Goal: Use online tool/utility: Utilize a website feature to perform a specific function

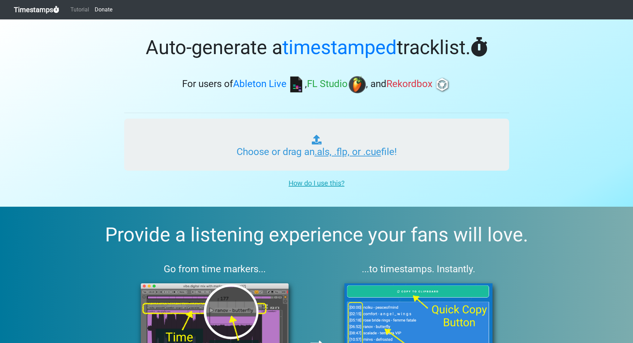
click at [284, 153] on input "Choose or drag an .als, .flp, or .cue file!" at bounding box center [316, 145] width 385 height 52
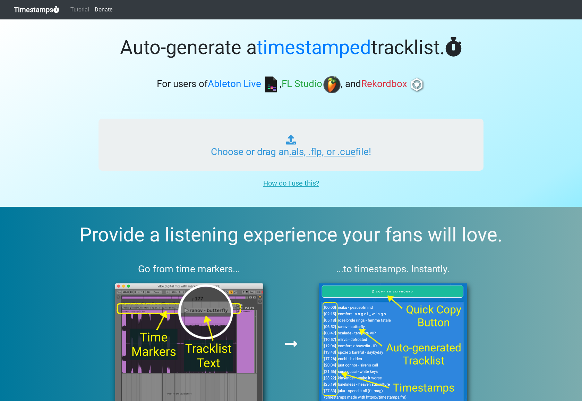
click at [314, 151] on input "Choose or drag an .als, .flp, or .cue file!" at bounding box center [290, 145] width 385 height 52
click at [276, 158] on input "Choose or drag an .als, .flp, or .cue file!" at bounding box center [290, 145] width 385 height 52
type input "C:\fakepath\Eternal [PERSON_NAME] 106.als"
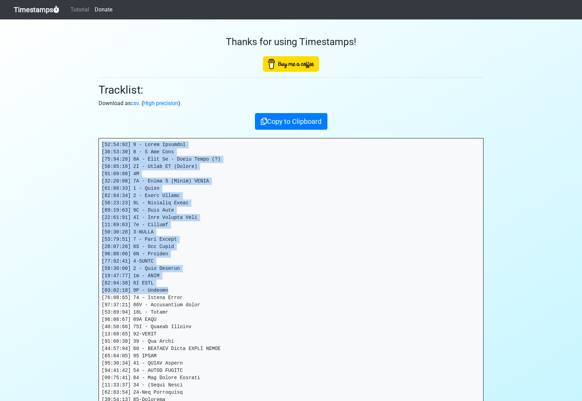
drag, startPoint x: 101, startPoint y: 143, endPoint x: 233, endPoint y: 286, distance: 194.5
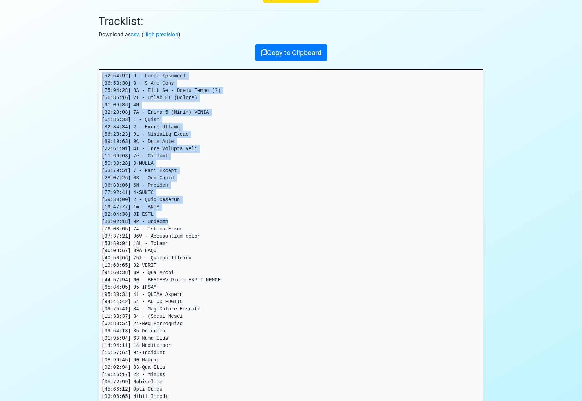
scroll to position [70, 0]
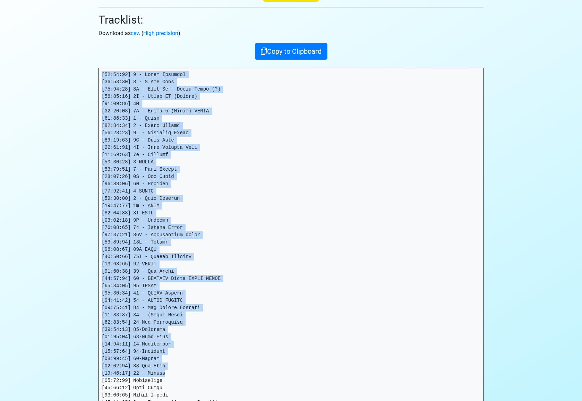
drag, startPoint x: 268, startPoint y: 258, endPoint x: 299, endPoint y: 369, distance: 116.2
click at [299, 369] on pre at bounding box center [291, 402] width 384 height 668
copy pre "[00:00:00] 1 - Intro Sequence [00:09:56] 2 - A New Dawn [00:15:57] 3A - Wake Up…"
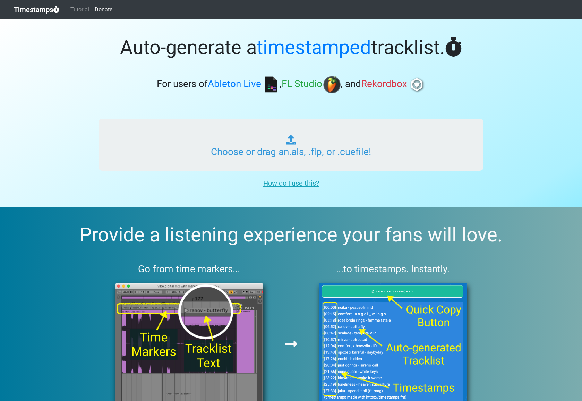
click at [315, 125] on input "Choose or drag an .als, .flp, or .cue file!" at bounding box center [290, 145] width 385 height 52
type input "C:\fakepath\Eternal [PERSON_NAME] 106.als"
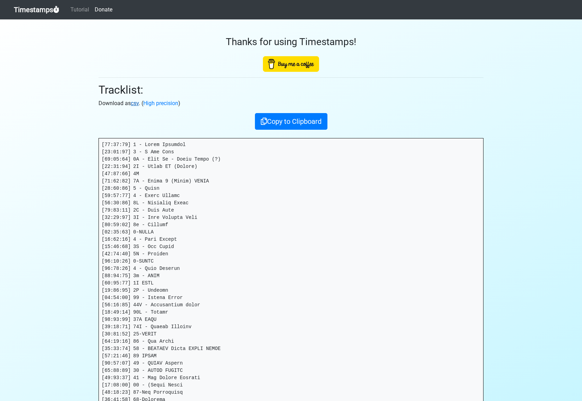
click at [136, 103] on link "csv" at bounding box center [135, 103] width 8 height 7
